Goal: Complete application form: Complete application form

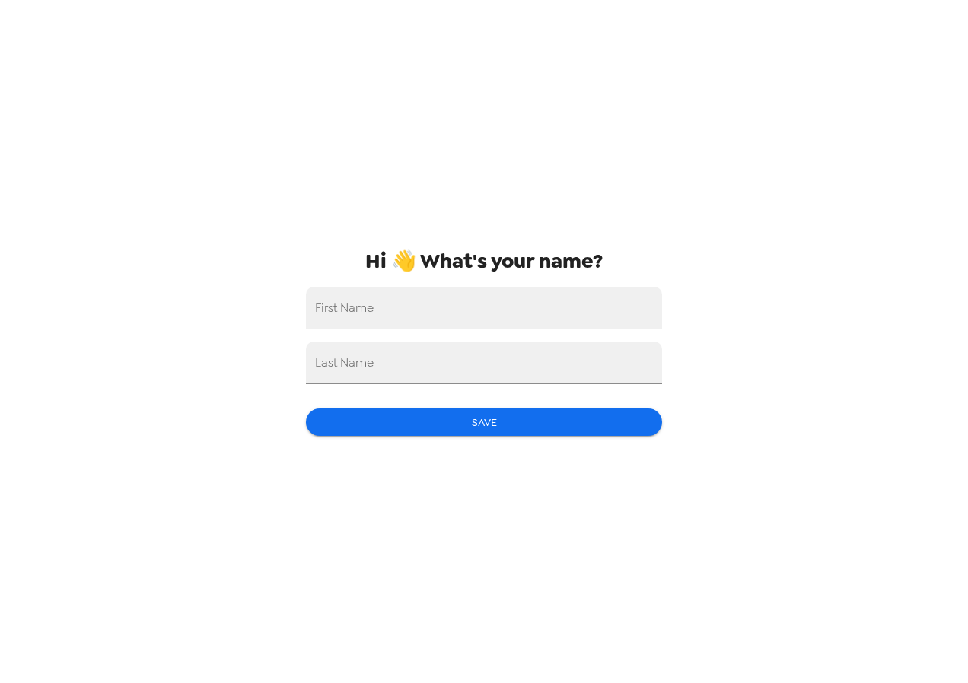
click at [335, 312] on input "First Name" at bounding box center [484, 308] width 356 height 43
type input "[PERSON_NAME]"
click at [331, 366] on input "Last Name" at bounding box center [484, 363] width 356 height 43
type input "Friend"
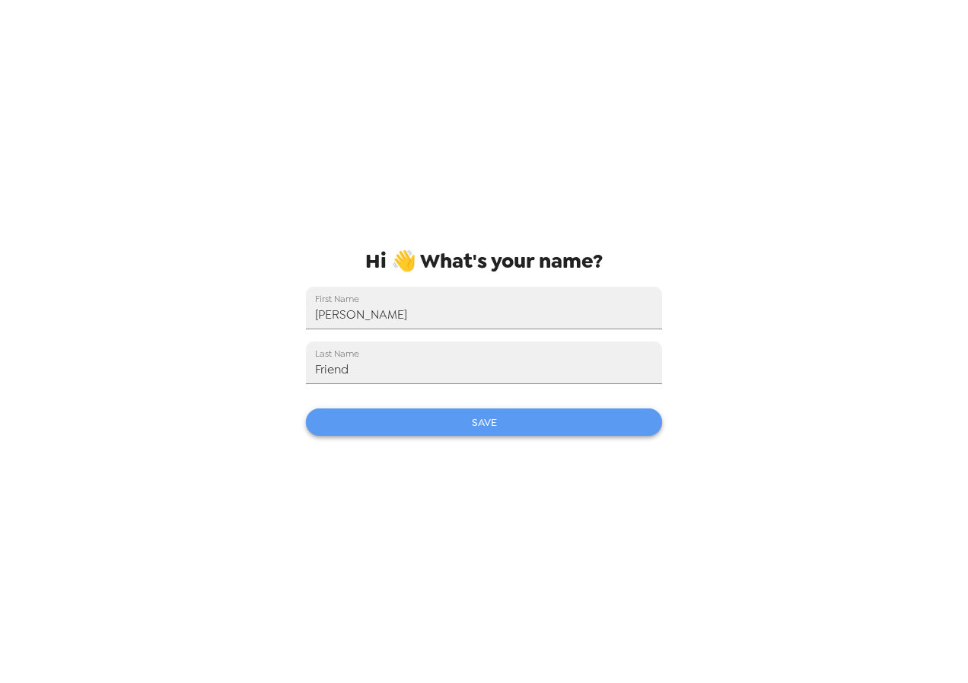
click at [410, 414] on button "Save" at bounding box center [484, 423] width 356 height 28
